Goal: Navigation & Orientation: Understand site structure

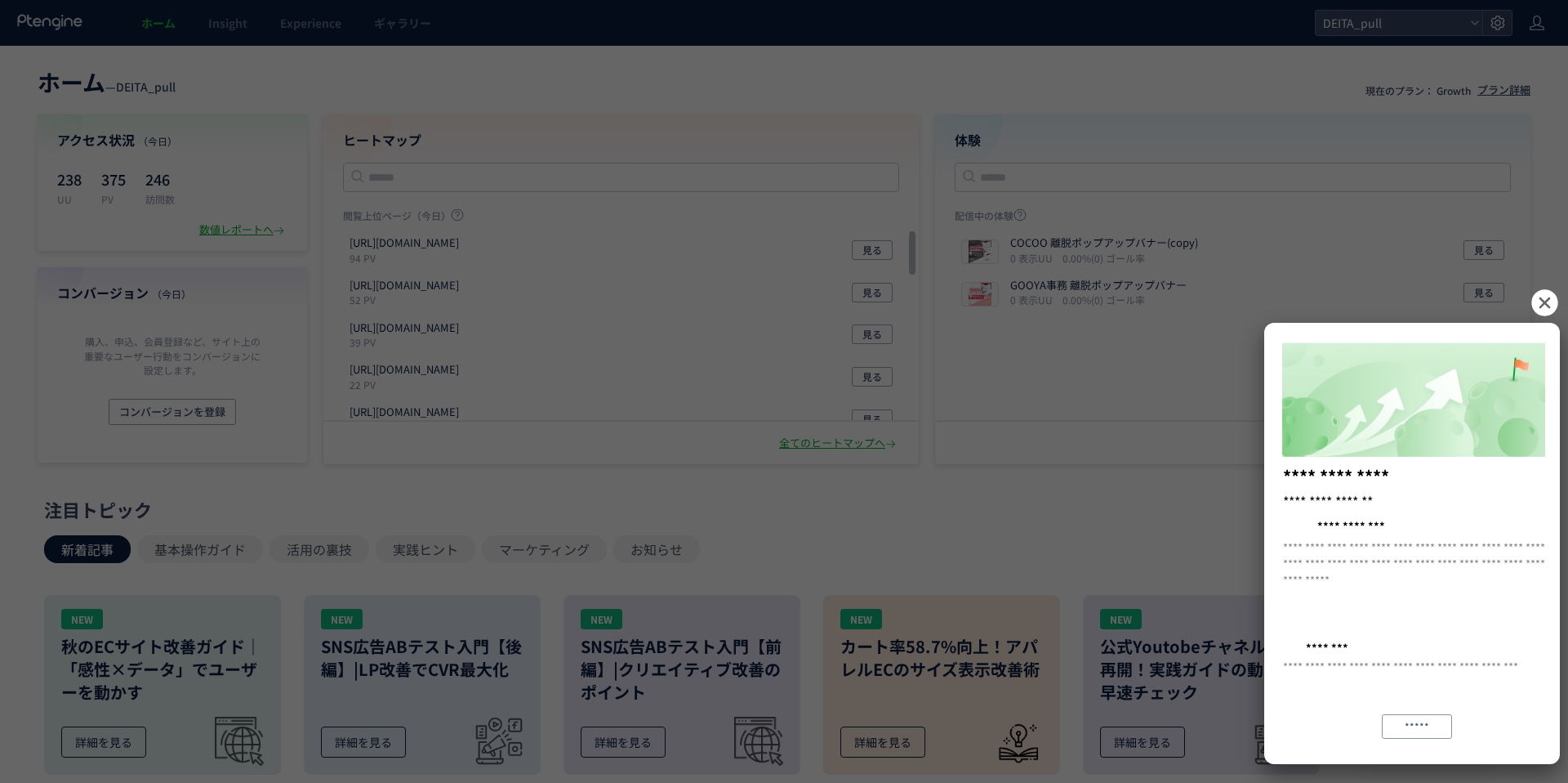
click at [1544, 303] on icon at bounding box center [1544, 303] width 30 height 30
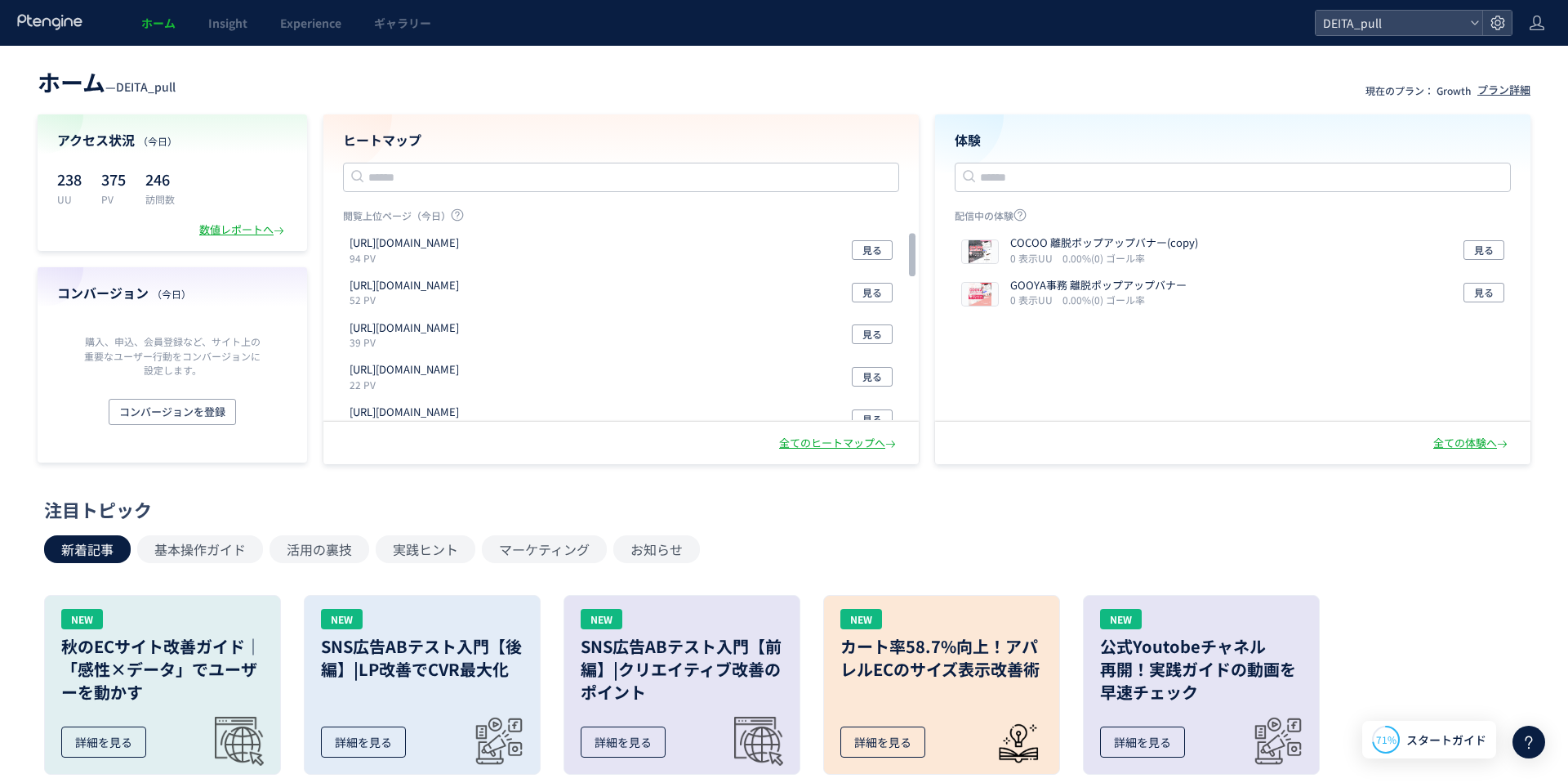
scroll to position [15, 0]
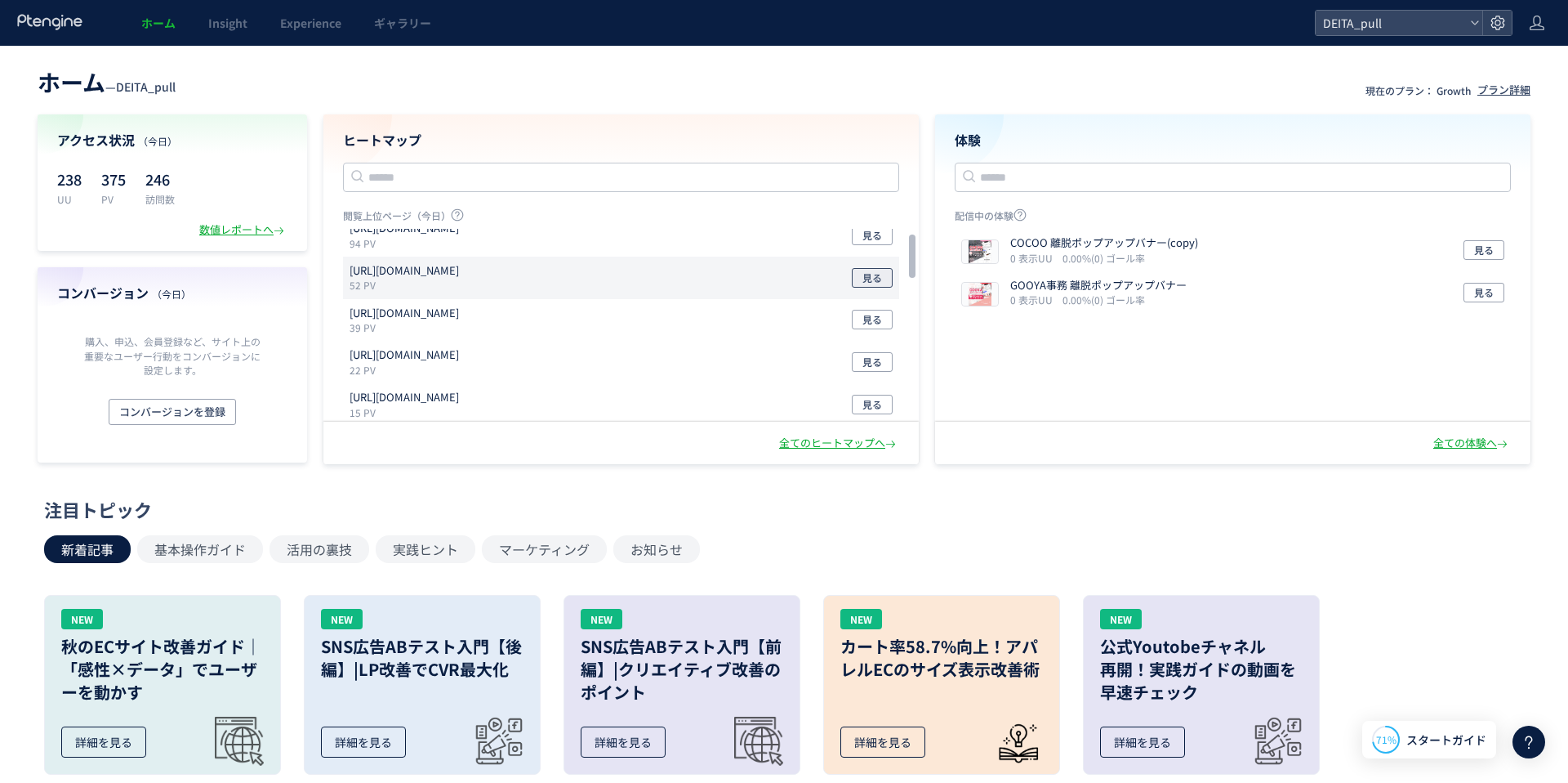
click at [876, 283] on span "見る" at bounding box center [872, 278] width 20 height 20
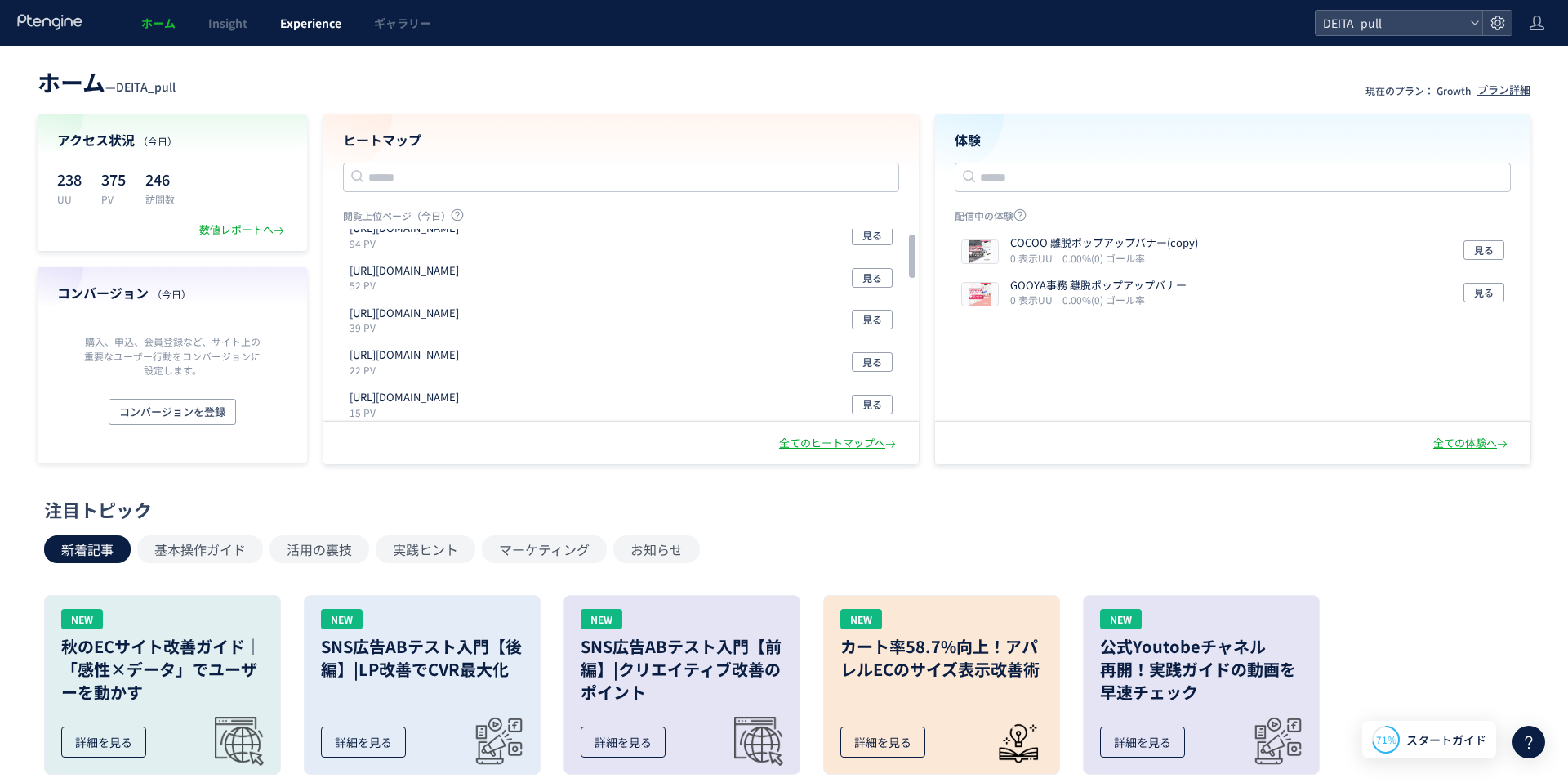
click at [301, 36] on link "Experience" at bounding box center [311, 23] width 94 height 46
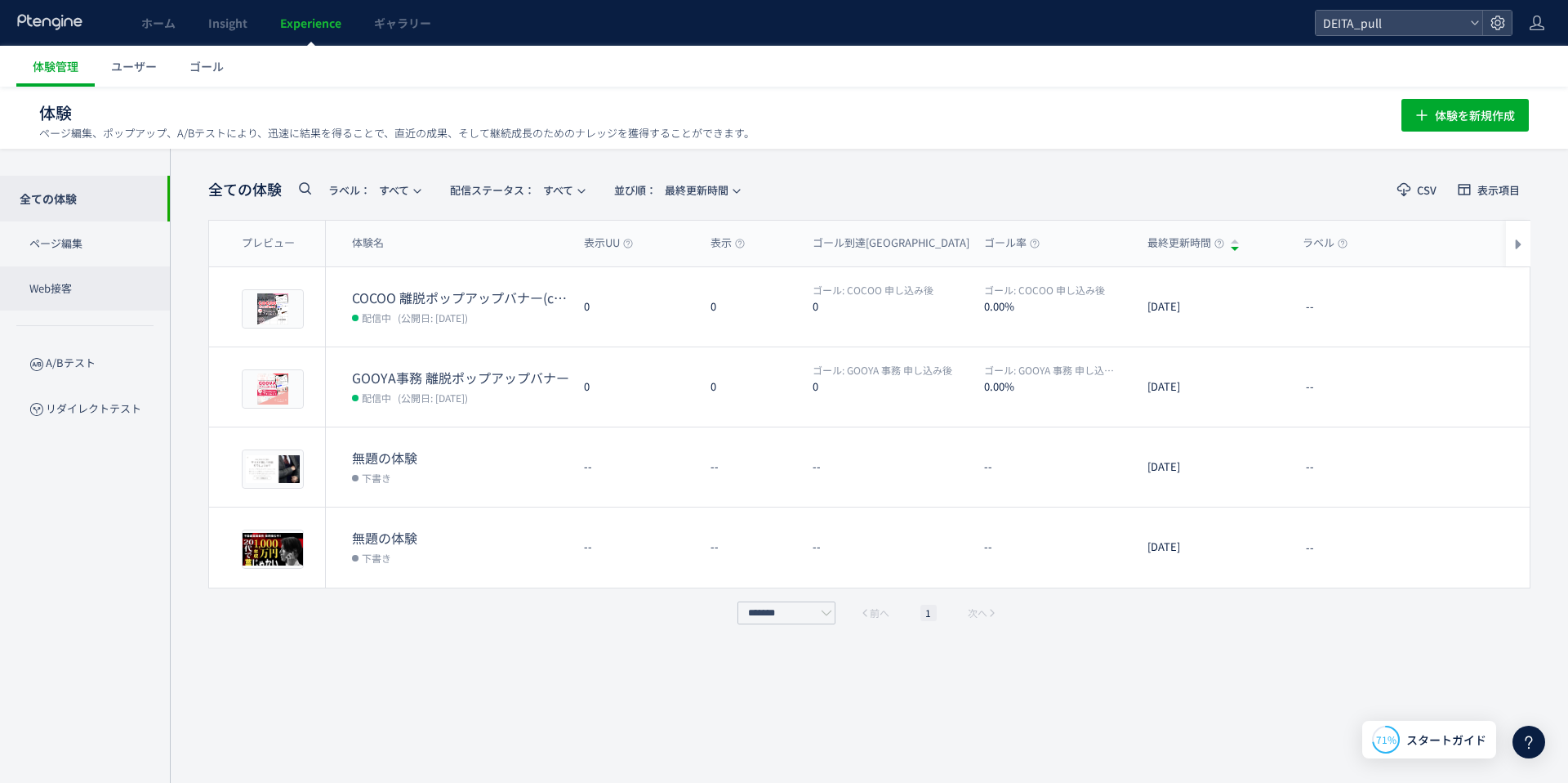
click at [101, 294] on p "Web接客" at bounding box center [84, 289] width 170 height 45
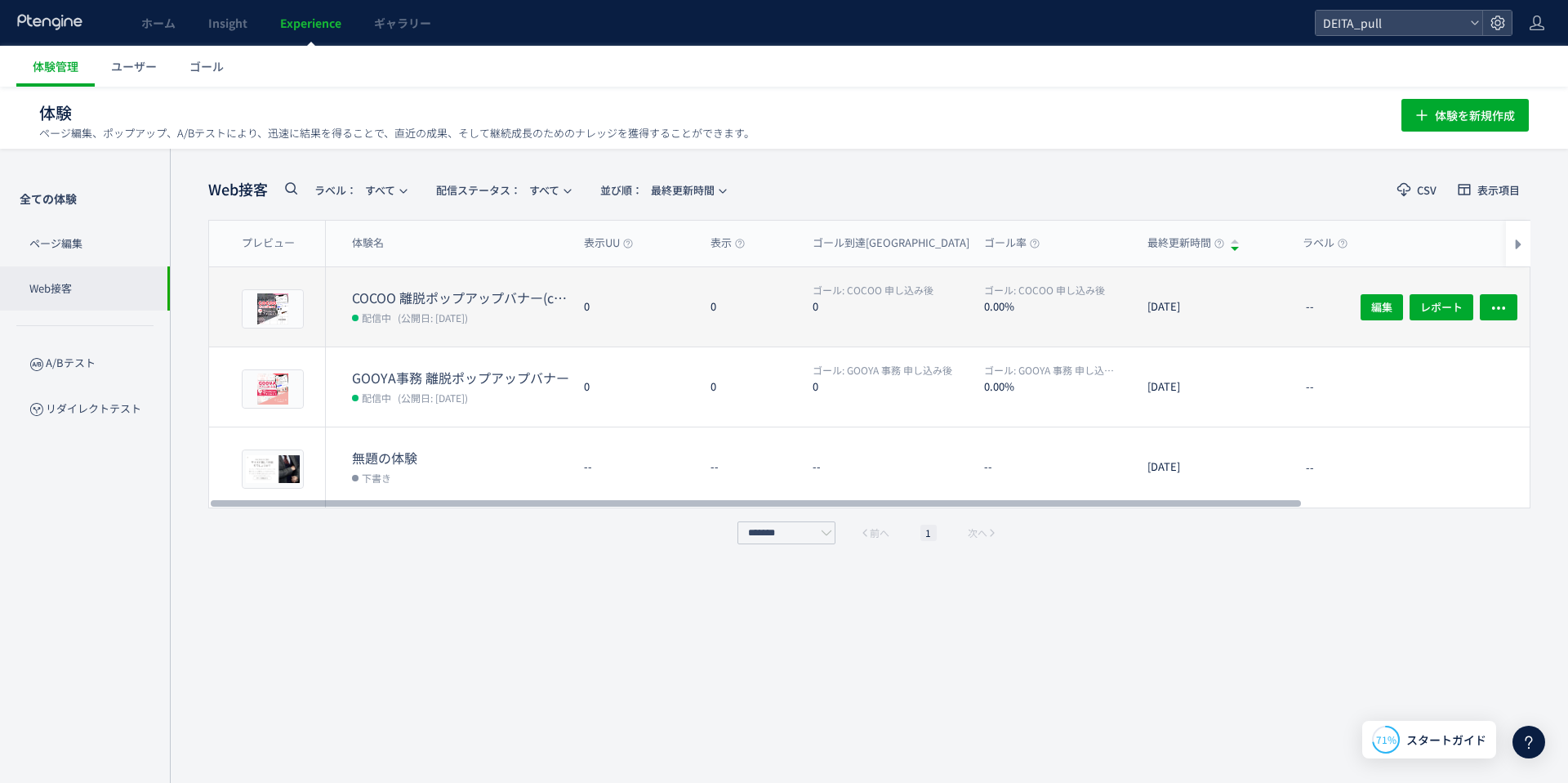
click at [520, 289] on dt "COCOO 離脱ポップアップバナー(copy)" at bounding box center [461, 298] width 219 height 19
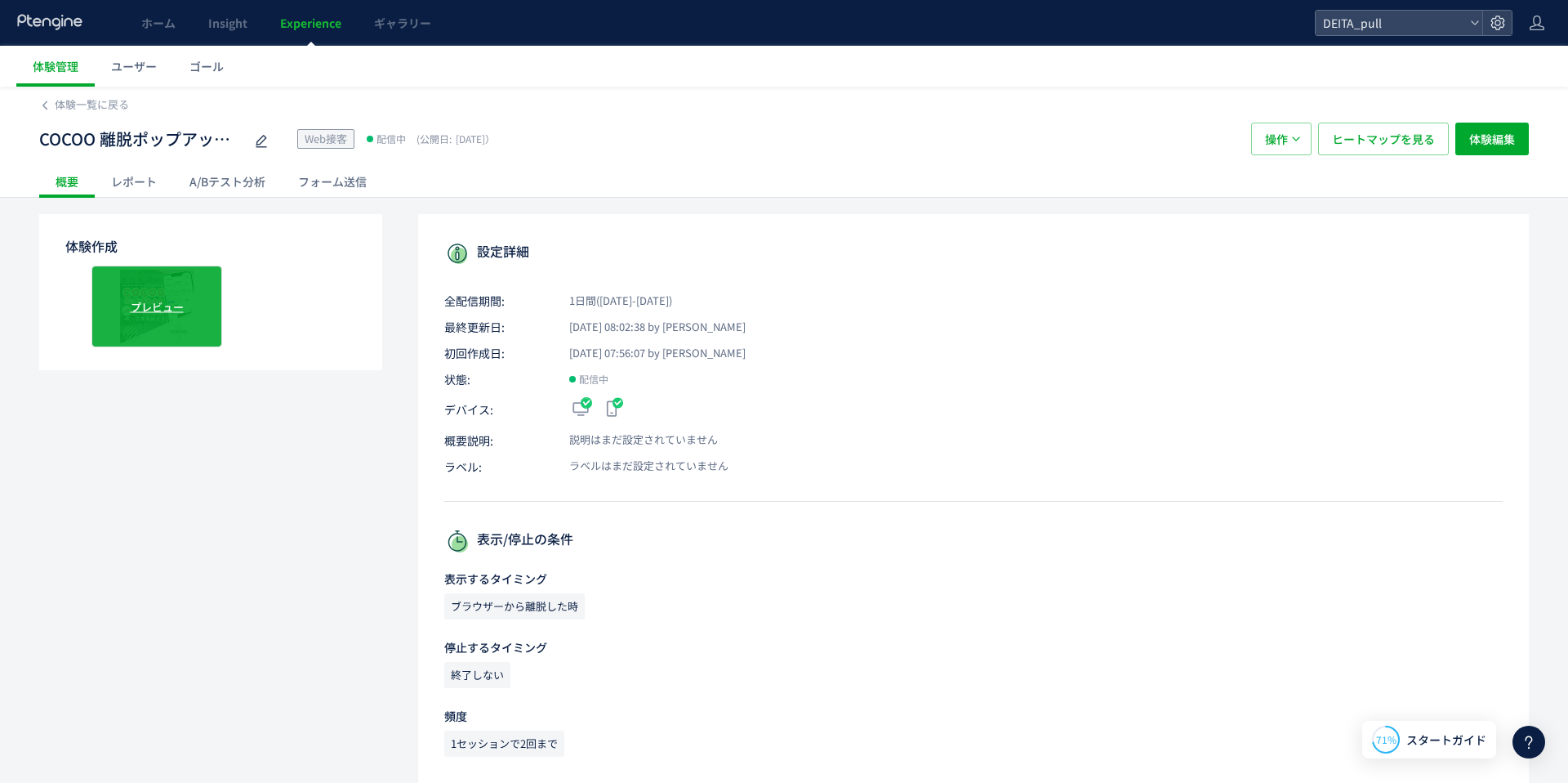
click at [189, 291] on div "プレビュー" at bounding box center [156, 306] width 131 height 82
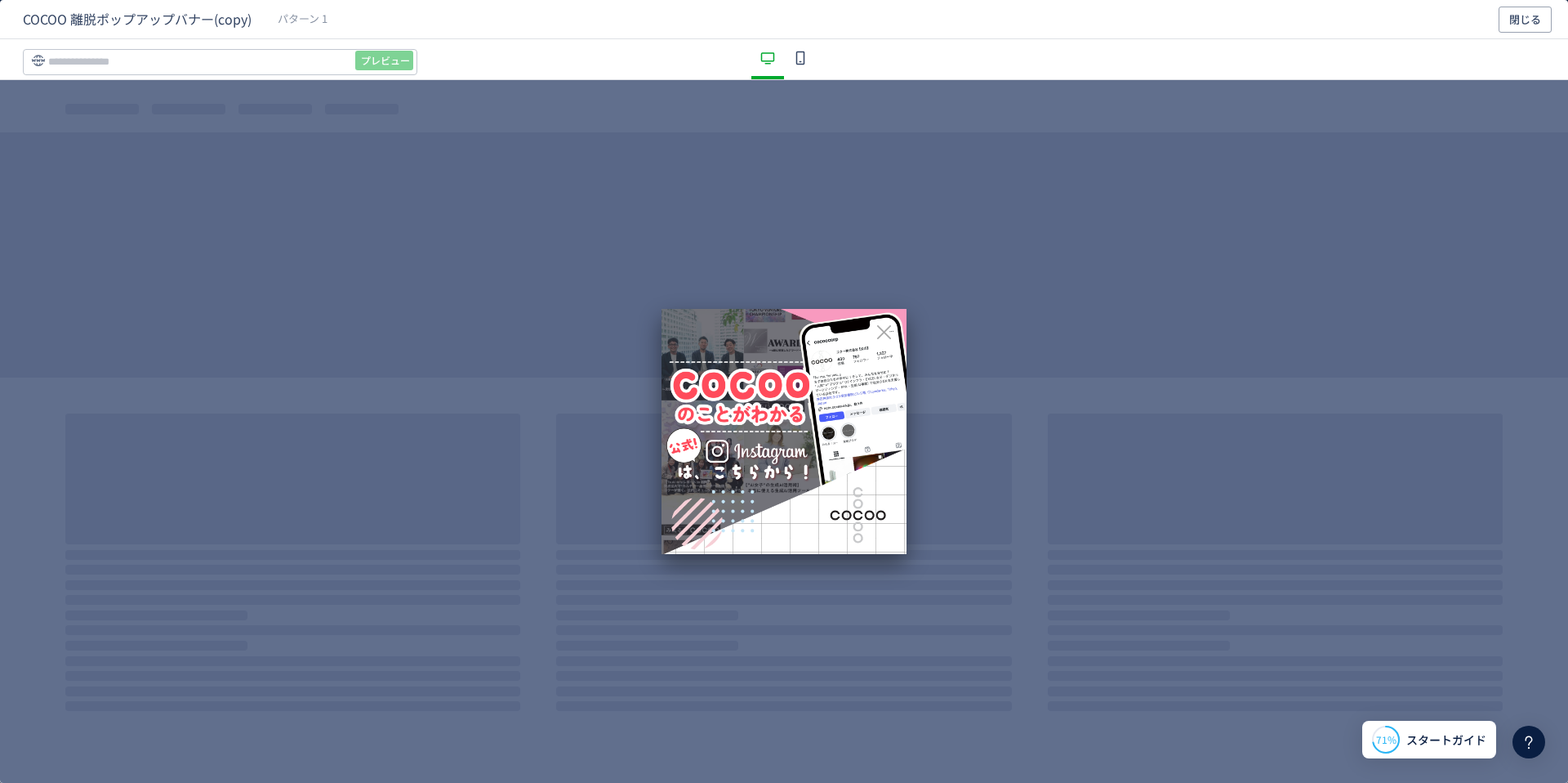
click at [226, 306] on div "dialog" at bounding box center [784, 431] width 1568 height 702
click at [366, 230] on div "dialog" at bounding box center [784, 431] width 1568 height 702
click at [886, 326] on icon "dialog" at bounding box center [884, 332] width 21 height 21
click at [883, 329] on icon "dialog" at bounding box center [884, 332] width 21 height 21
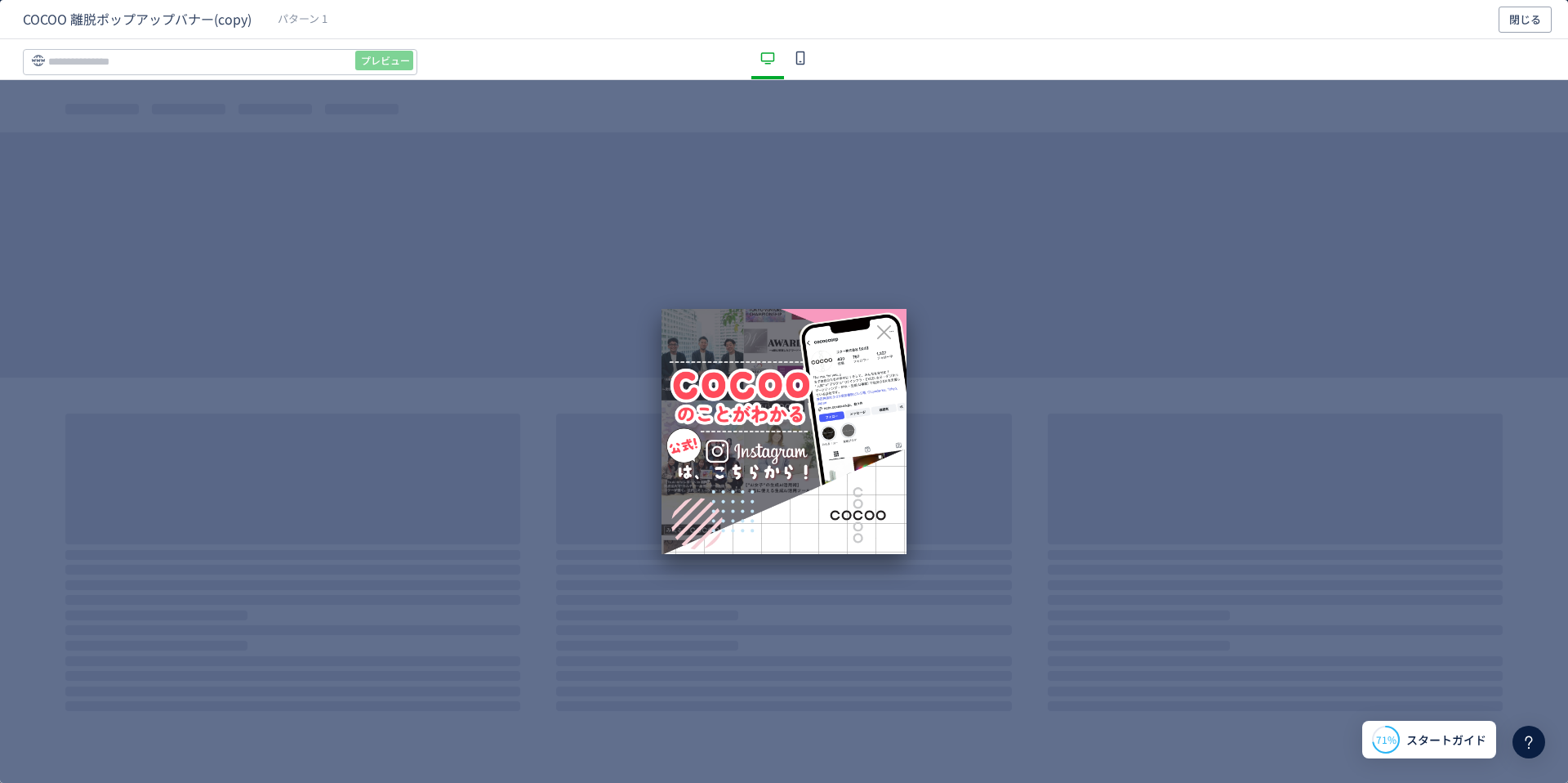
click at [883, 329] on icon "dialog" at bounding box center [884, 332] width 21 height 21
click at [975, 377] on div "dialog" at bounding box center [784, 431] width 1568 height 702
click at [1519, 13] on span "閉じる" at bounding box center [1525, 20] width 31 height 27
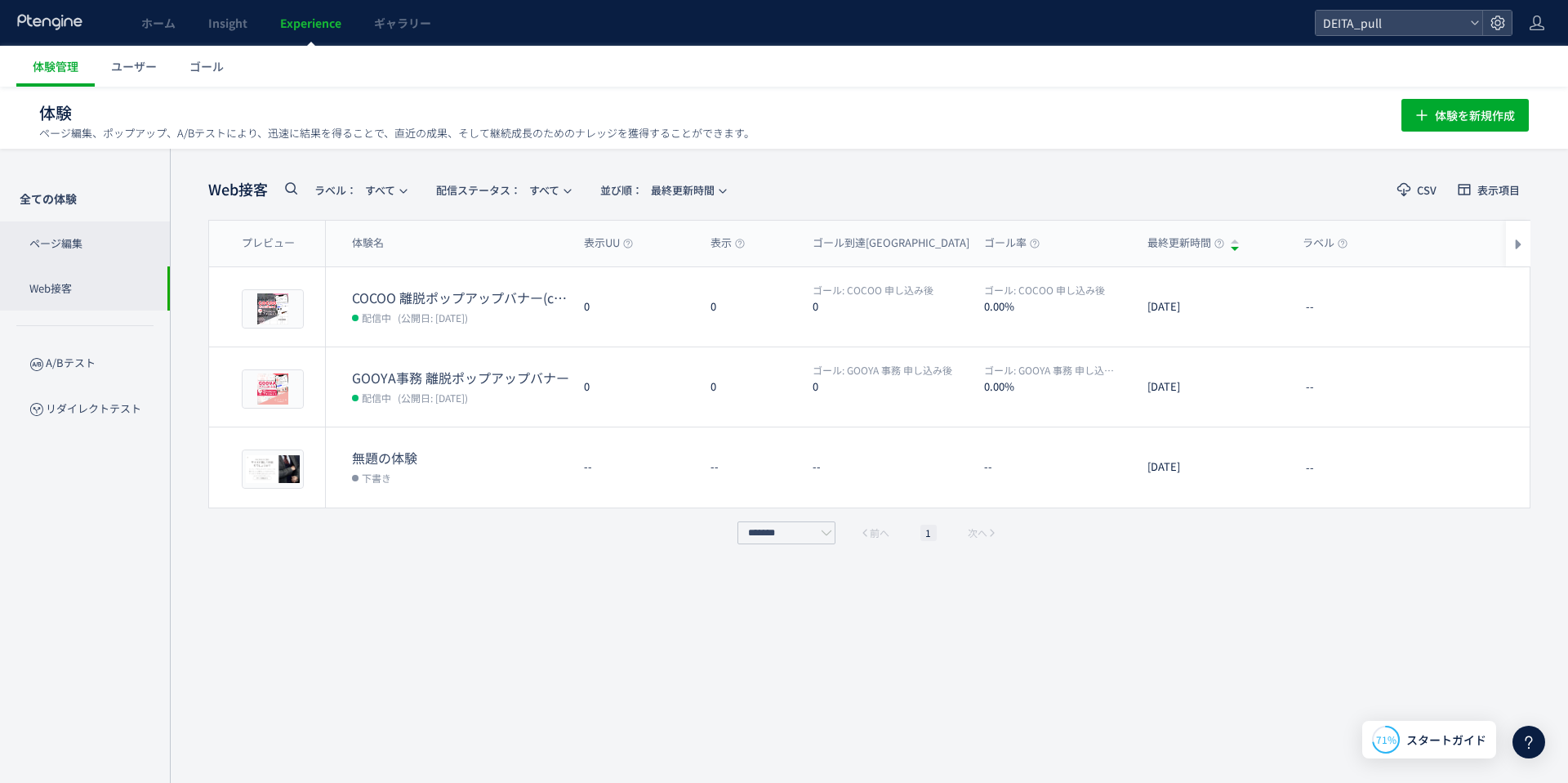
click at [129, 226] on p "ページ編集" at bounding box center [84, 244] width 170 height 45
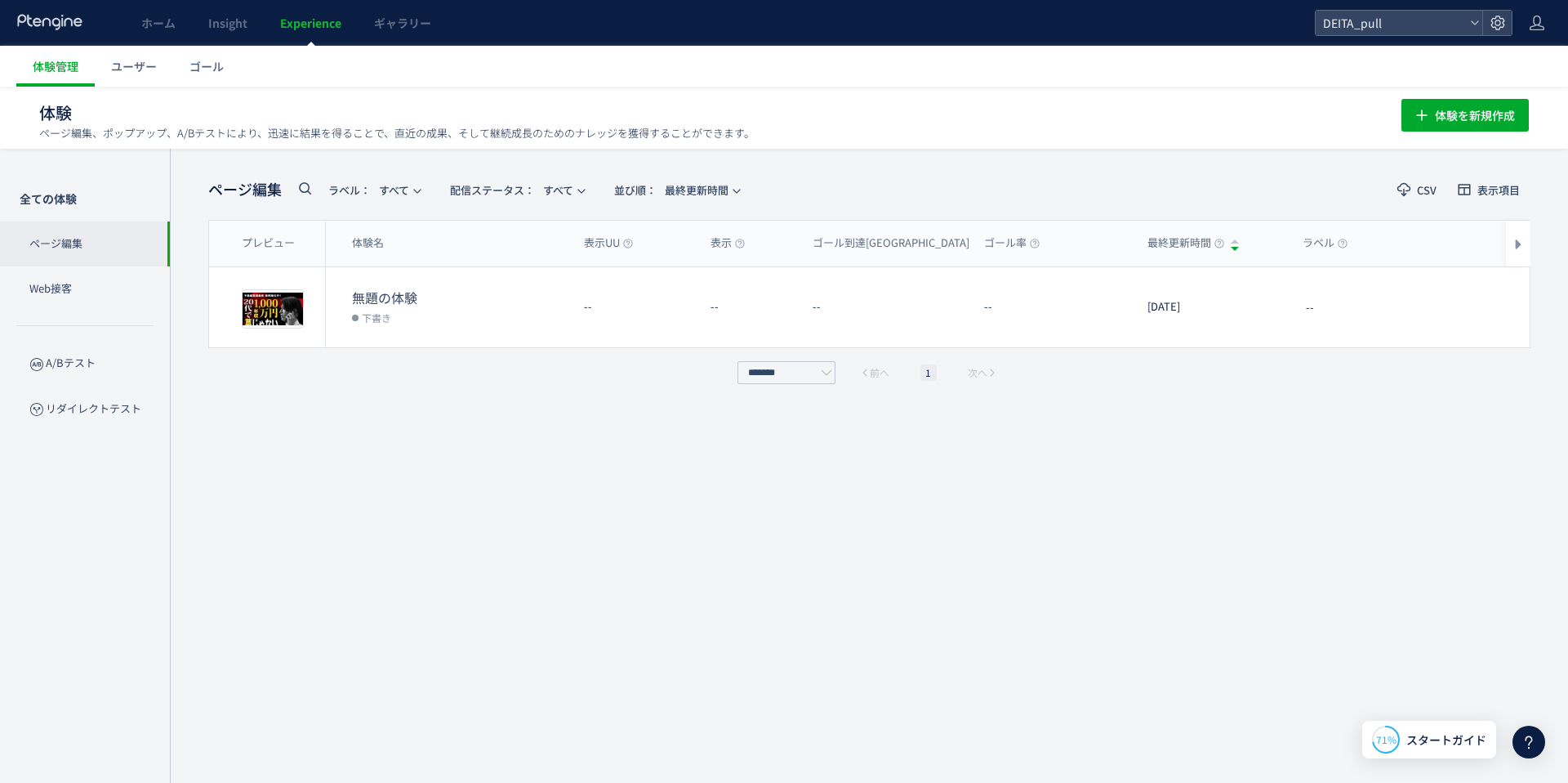
click at [87, 140] on div "体験 ページ編集、ポップアップ、A/Bテストにより、迅速に結果を得ることで、直近の成果、そして継続成長のためのナレッジを獲得することができます。 体験を新規作成" at bounding box center [784, 117] width 1568 height 62
click at [115, 215] on p "全ての体験" at bounding box center [84, 198] width 170 height 46
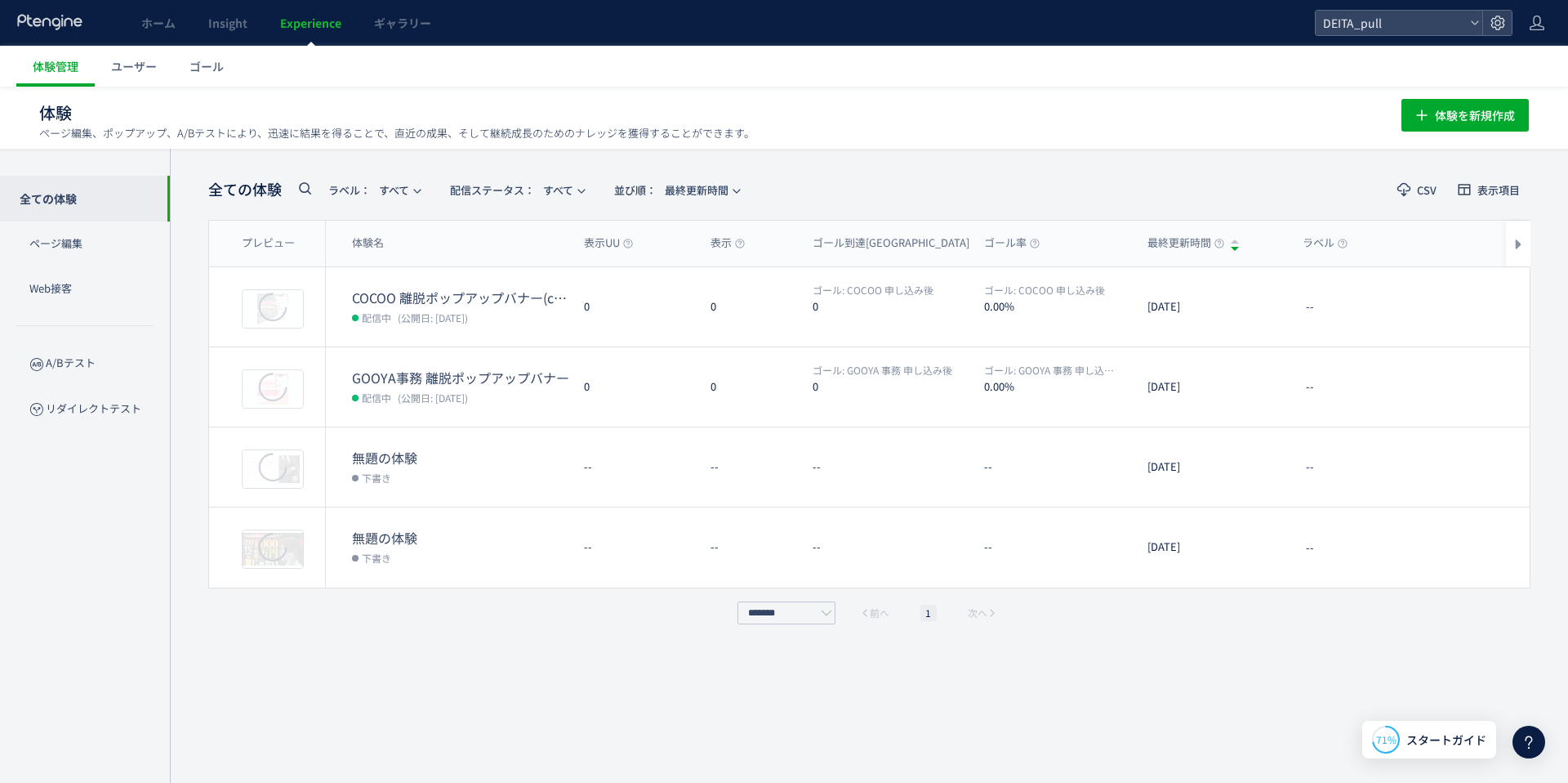
click at [115, 215] on div at bounding box center [784, 391] width 1568 height 783
click at [129, 80] on link "ユーザー" at bounding box center [135, 67] width 79 height 41
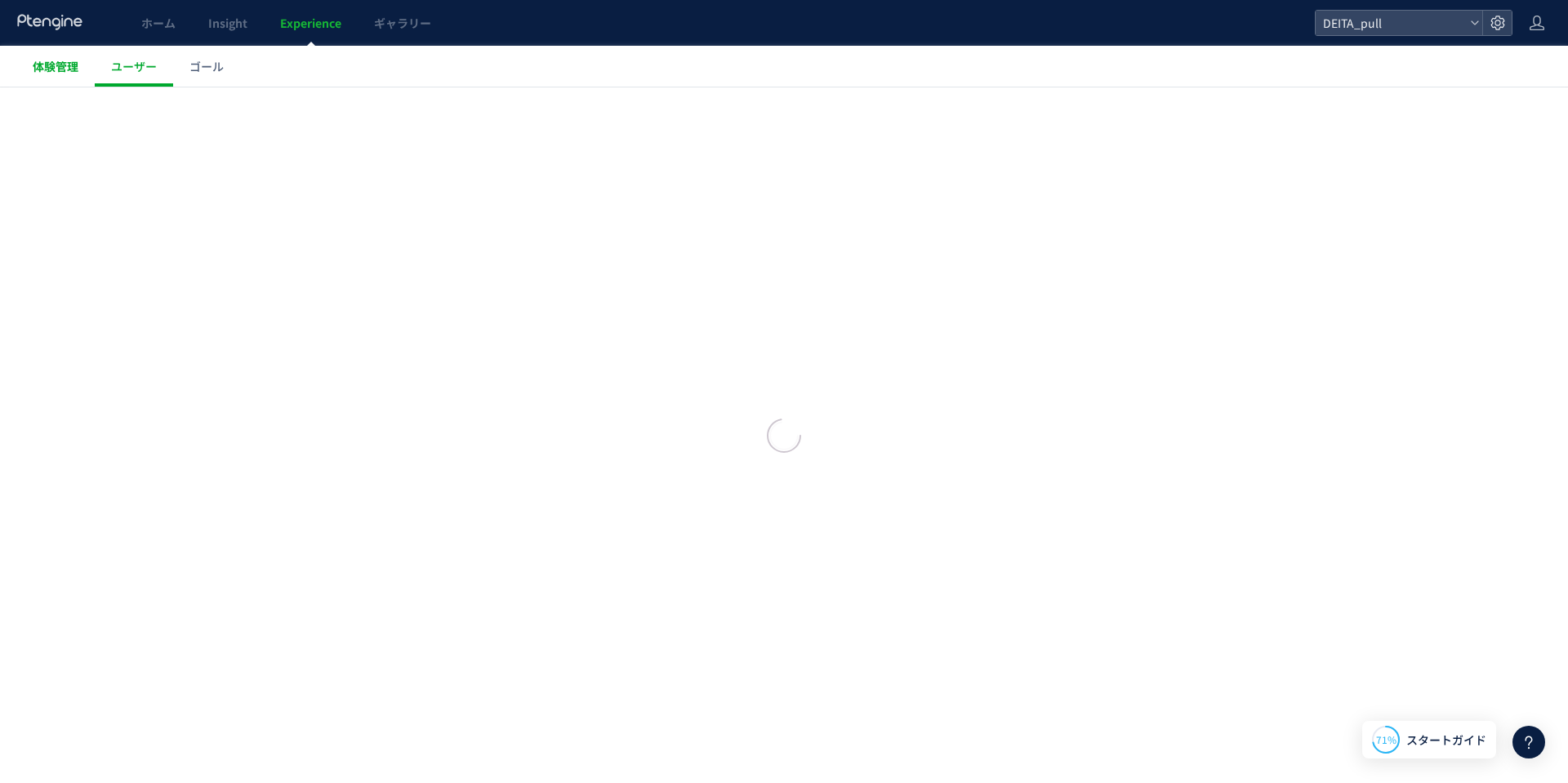
click at [71, 76] on body "ホーム Insight Experience ギャラリー DEITA_pull 体験管理 ユーザー ゴール スキップ タグ設置を他の人に任せる 製品更新があり…" at bounding box center [784, 391] width 1568 height 783
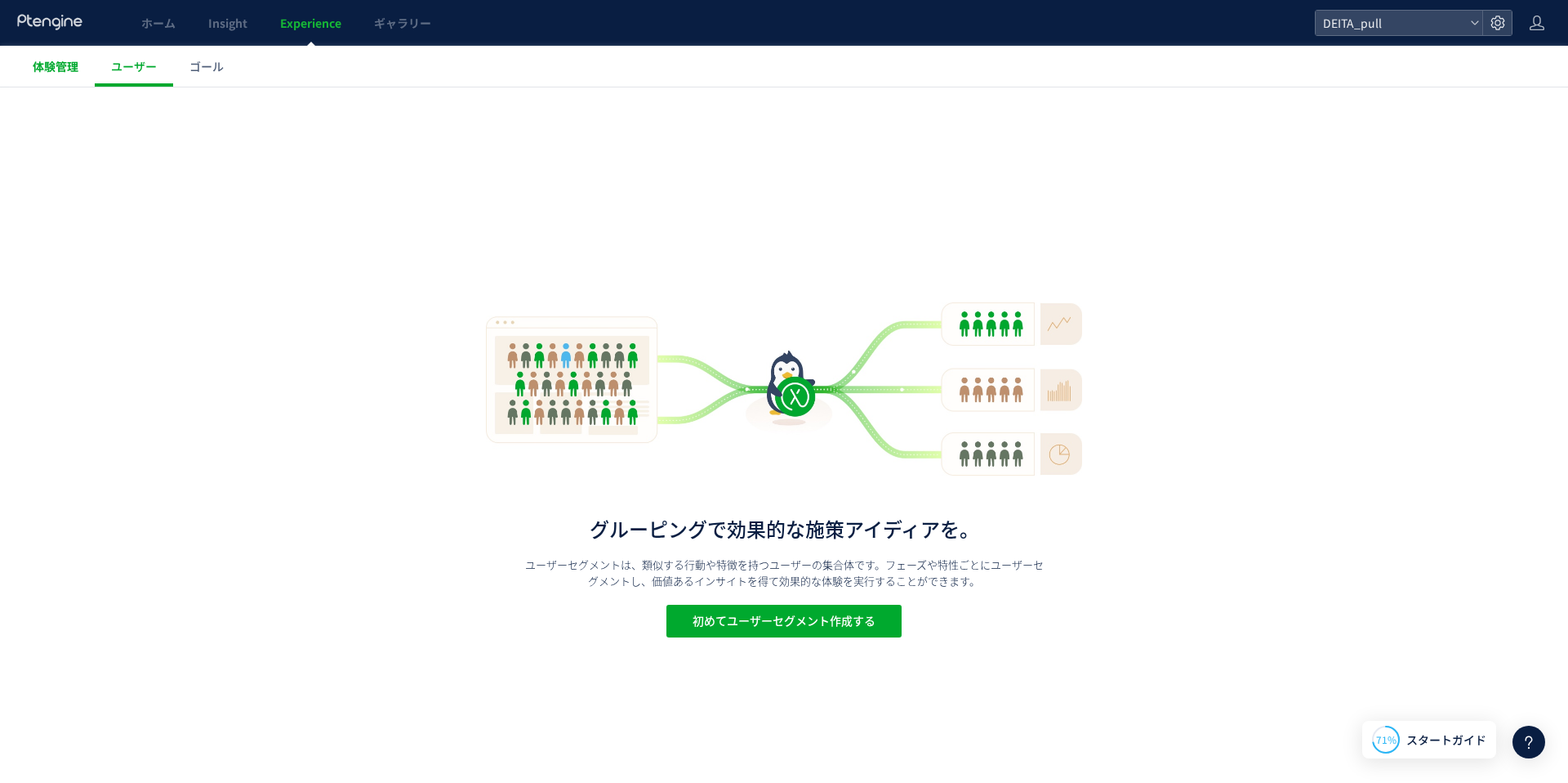
click at [62, 76] on link "体験管理" at bounding box center [56, 67] width 79 height 41
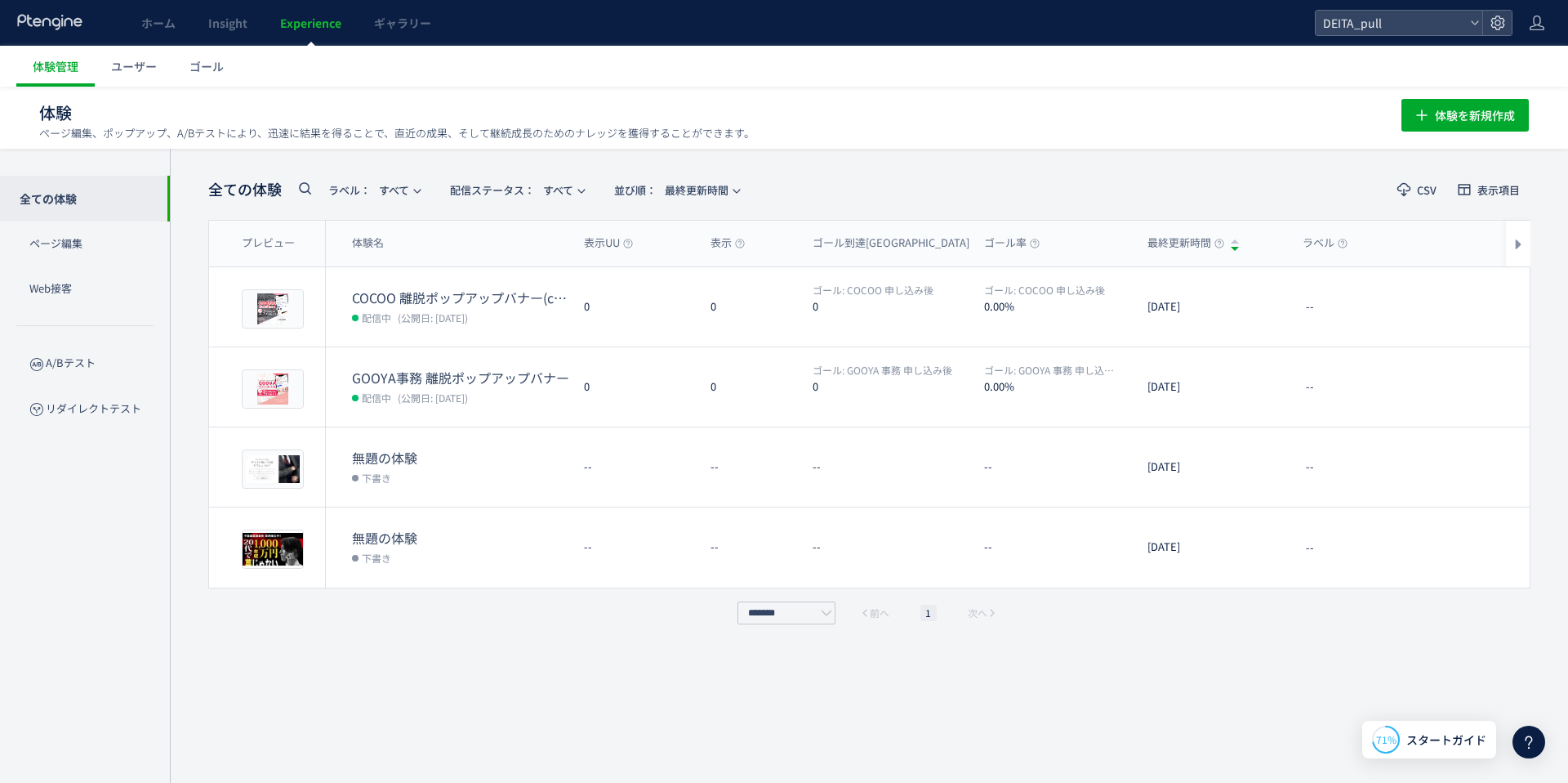
click at [71, 119] on h1 "体験 ページ編集、ポップアップ、A/Bテストにより、迅速に結果を得ることで、直近の成果、そして継続成長のためのナレッジを獲得することができます。" at bounding box center [702, 113] width 1326 height 24
click at [162, 24] on span "ホーム" at bounding box center [158, 23] width 34 height 17
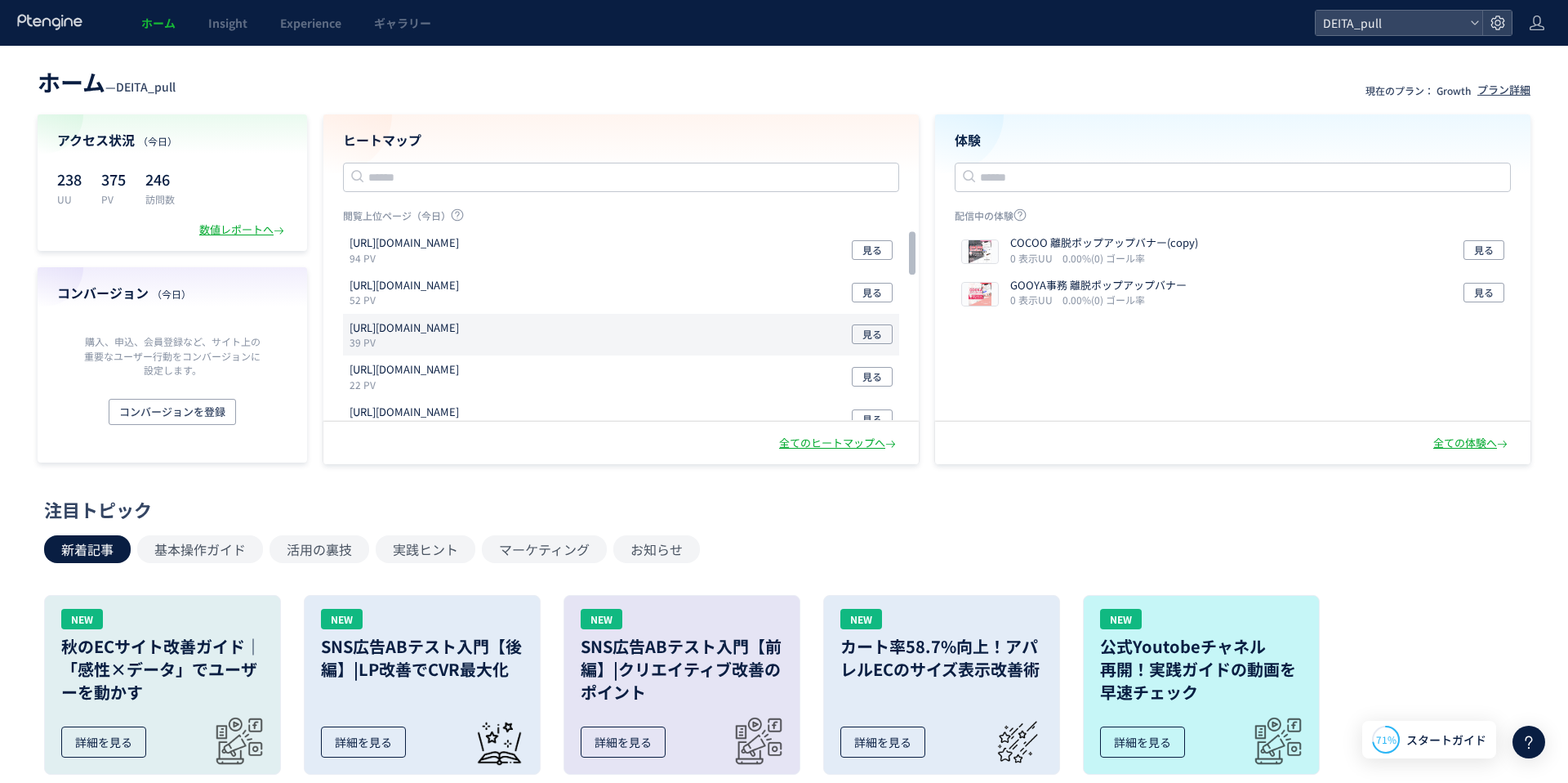
scroll to position [1, 0]
click at [861, 333] on button "見る" at bounding box center [873, 333] width 41 height 20
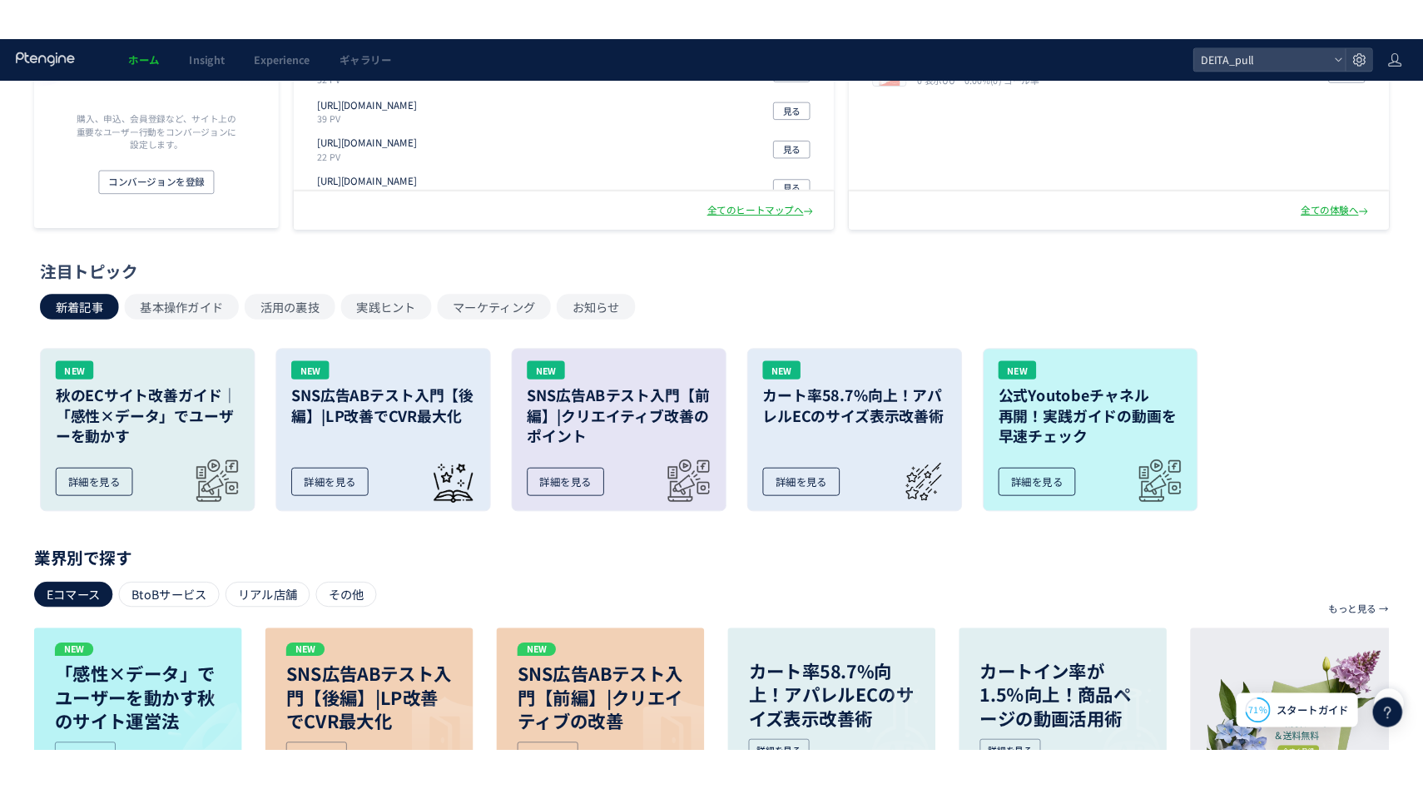
scroll to position [0, 0]
